Goal: Task Accomplishment & Management: Manage account settings

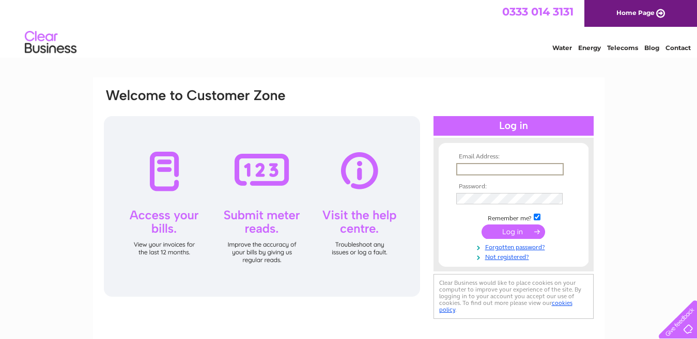
click at [511, 168] on input "text" at bounding box center [509, 169] width 107 height 12
type input "billprotec@hotmail.co.uk"
click at [524, 233] on input "submit" at bounding box center [513, 232] width 64 height 14
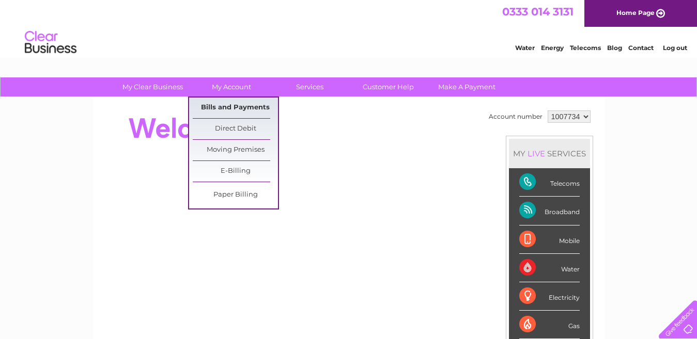
click at [232, 106] on link "Bills and Payments" at bounding box center [235, 108] width 85 height 21
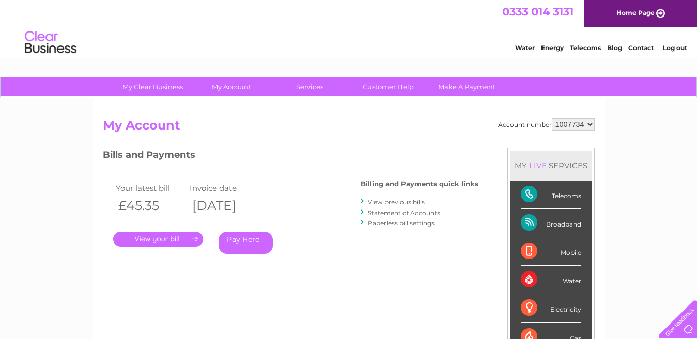
click at [164, 237] on link "." at bounding box center [158, 239] width 90 height 15
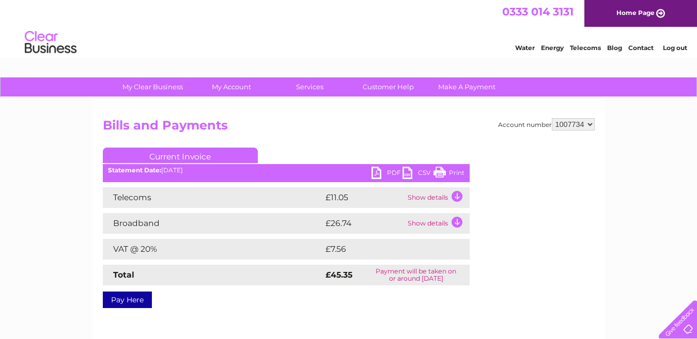
click at [375, 172] on link "PDF" at bounding box center [386, 174] width 31 height 15
